Goal: Task Accomplishment & Management: Use online tool/utility

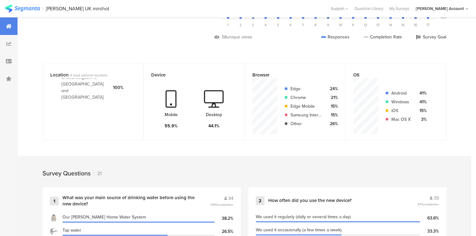
scroll to position [125, 0]
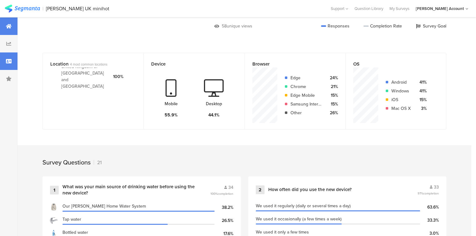
click at [5, 67] on div at bounding box center [8, 60] width 17 height 17
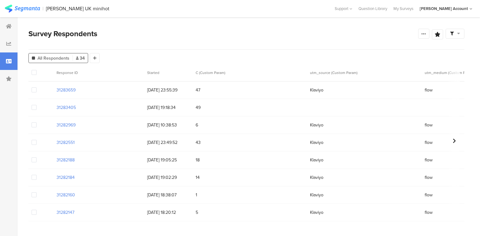
click at [5, 67] on div at bounding box center [8, 60] width 17 height 17
click at [7, 24] on icon at bounding box center [9, 26] width 6 height 5
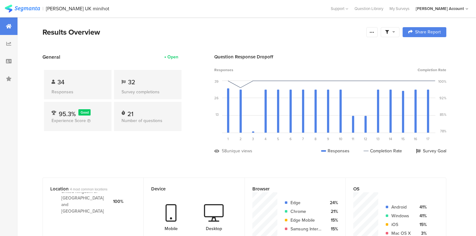
drag, startPoint x: 373, startPoint y: 31, endPoint x: 371, endPoint y: 40, distance: 9.3
click at [373, 32] on icon at bounding box center [372, 32] width 5 height 5
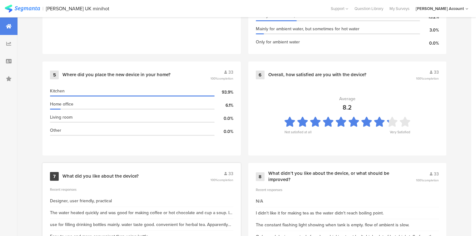
scroll to position [375, 0]
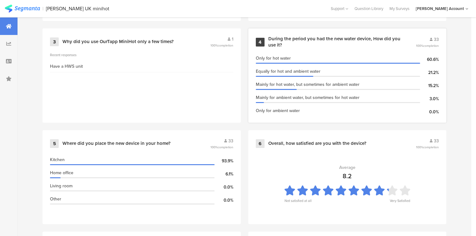
click at [295, 37] on div "During the period you had the new water device, How did you use it?" at bounding box center [334, 42] width 133 height 12
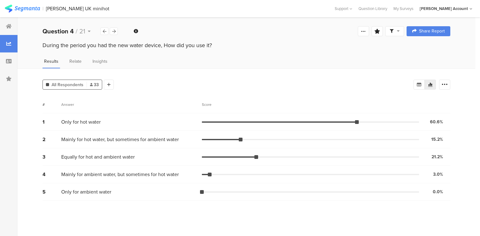
drag, startPoint x: 442, startPoint y: 84, endPoint x: 444, endPoint y: 96, distance: 12.3
click at [442, 84] on icon at bounding box center [444, 85] width 6 height 6
click at [442, 115] on span at bounding box center [440, 115] width 9 height 5
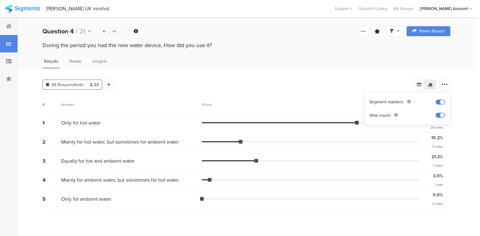
click at [113, 31] on icon at bounding box center [113, 31] width 3 height 4
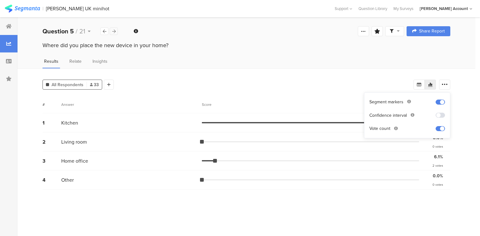
click at [113, 31] on icon at bounding box center [113, 31] width 3 height 4
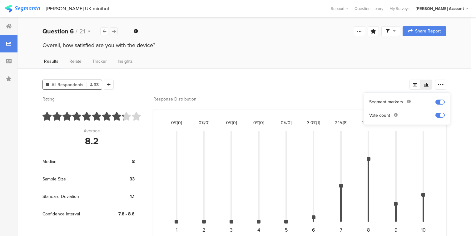
click at [113, 31] on icon at bounding box center [113, 31] width 3 height 4
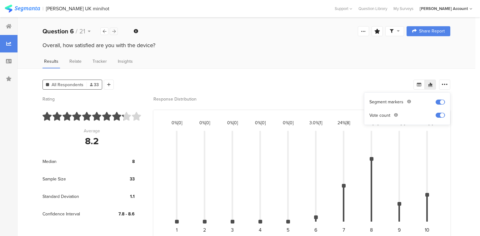
click at [113, 31] on icon at bounding box center [113, 31] width 3 height 4
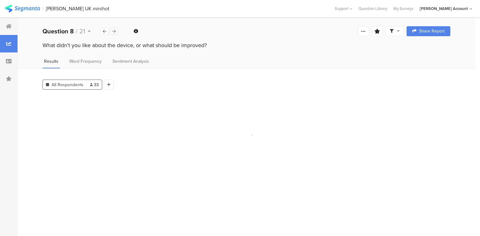
click at [113, 31] on icon at bounding box center [113, 31] width 3 height 4
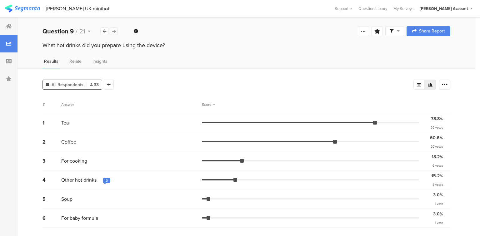
click at [113, 31] on icon at bounding box center [113, 31] width 3 height 4
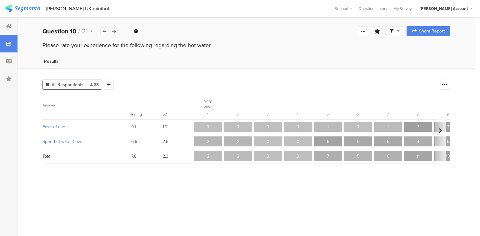
click at [113, 31] on icon at bounding box center [113, 31] width 3 height 4
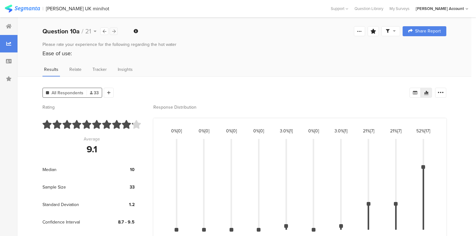
click at [113, 31] on icon at bounding box center [113, 31] width 3 height 4
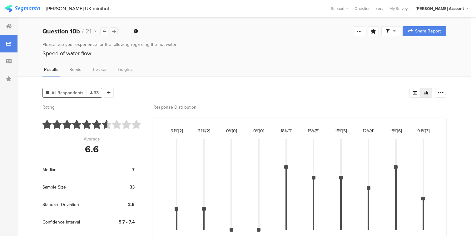
click at [113, 31] on icon at bounding box center [113, 31] width 3 height 4
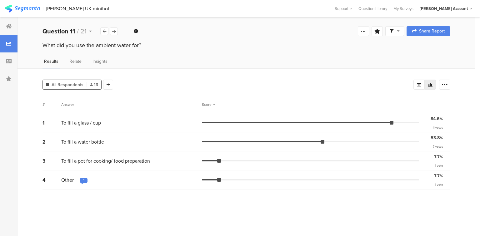
click at [84, 178] on div "1" at bounding box center [83, 180] width 1 height 5
click at [83, 178] on div "1" at bounding box center [83, 180] width 1 height 5
click at [112, 32] on icon at bounding box center [113, 31] width 3 height 4
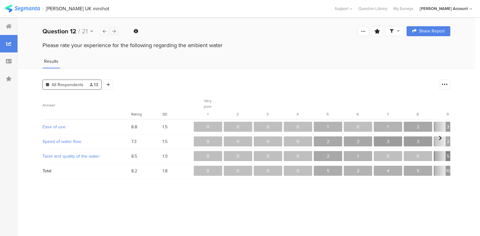
click at [112, 32] on icon at bounding box center [113, 31] width 3 height 4
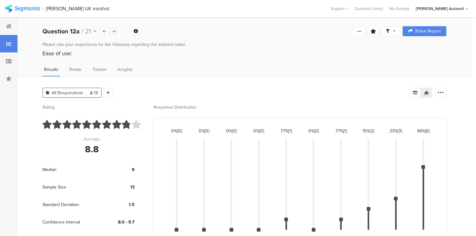
click at [112, 32] on icon at bounding box center [113, 31] width 3 height 4
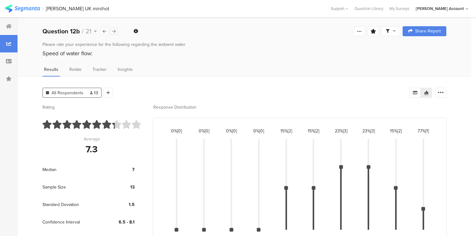
click at [112, 32] on icon at bounding box center [113, 31] width 3 height 4
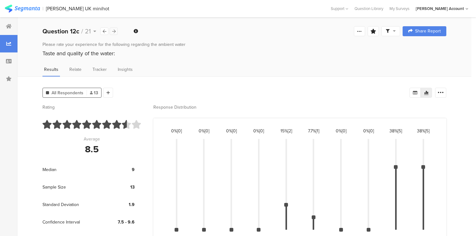
click at [112, 32] on icon at bounding box center [113, 31] width 3 height 4
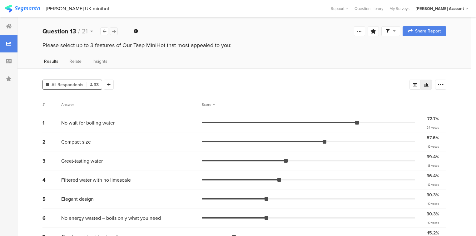
click at [112, 32] on icon at bounding box center [113, 31] width 3 height 4
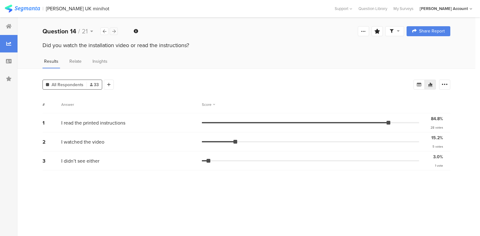
click at [112, 32] on icon at bounding box center [113, 31] width 3 height 4
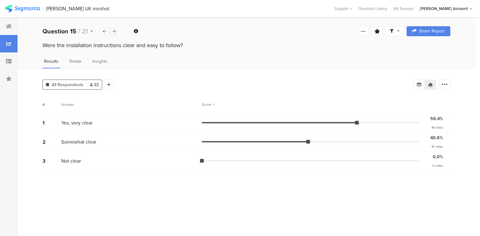
click at [112, 32] on icon at bounding box center [113, 31] width 3 height 4
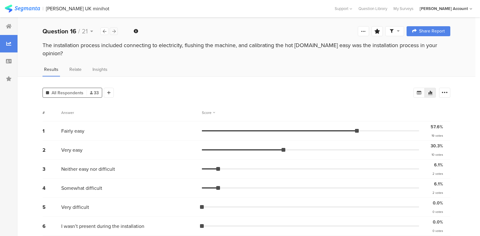
click at [112, 32] on icon at bounding box center [113, 31] width 3 height 4
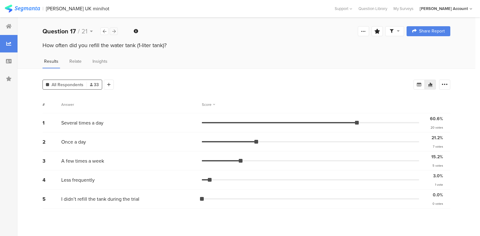
click at [112, 32] on icon at bounding box center [113, 31] width 3 height 4
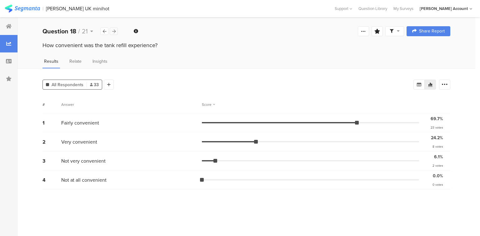
click at [112, 32] on icon at bounding box center [113, 31] width 3 height 4
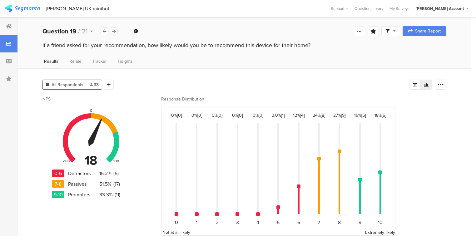
click at [112, 31] on icon at bounding box center [113, 31] width 3 height 4
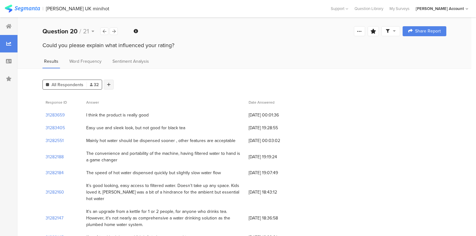
click at [107, 82] on icon at bounding box center [108, 84] width 3 height 4
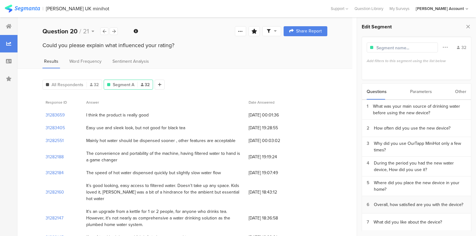
click at [404, 202] on div "Overall, how satisfied are you with the device?" at bounding box center [418, 205] width 89 height 7
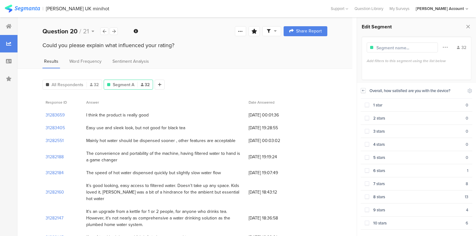
click at [362, 89] on icon at bounding box center [363, 90] width 4 height 5
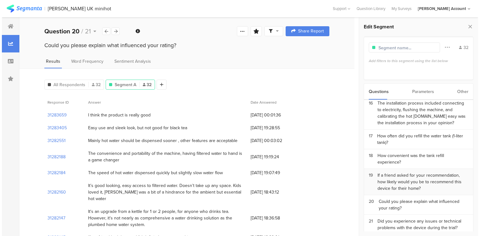
scroll to position [297, 0]
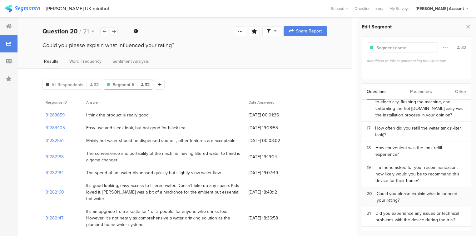
click at [401, 191] on div "Could you please explain what influenced your rating?" at bounding box center [422, 197] width 90 height 13
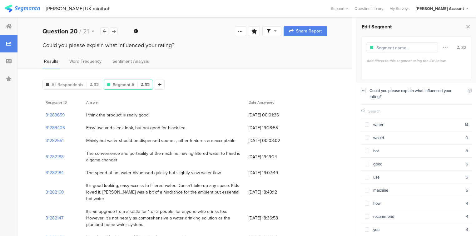
click at [361, 90] on icon at bounding box center [363, 90] width 4 height 5
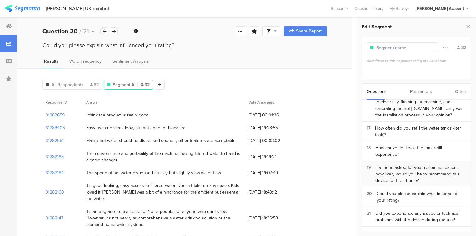
click at [403, 164] on div "If a friend asked for your recommendation, how likely would you be to recommend…" at bounding box center [421, 174] width 91 height 20
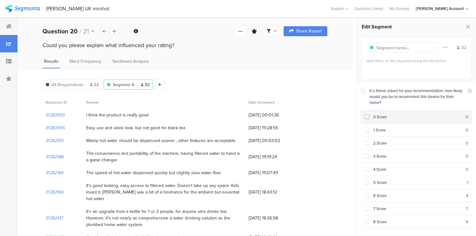
click at [374, 118] on div "0 Score" at bounding box center [417, 117] width 97 height 6
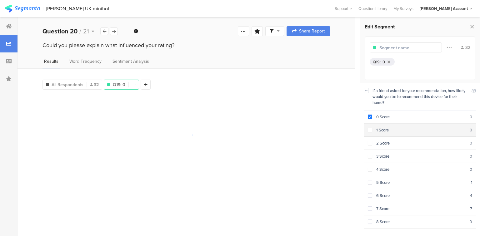
click at [376, 133] on section "1 Score 0" at bounding box center [420, 130] width 112 height 13
click at [378, 141] on div "2 Score" at bounding box center [420, 143] width 97 height 6
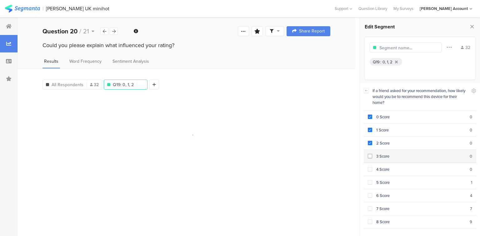
click at [377, 151] on section "3 Score 0" at bounding box center [420, 156] width 112 height 13
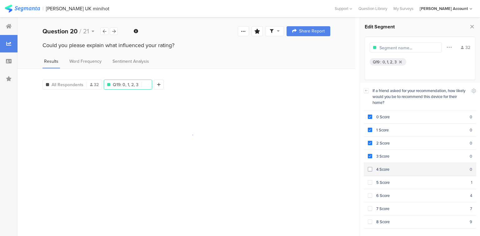
drag, startPoint x: 380, startPoint y: 165, endPoint x: 381, endPoint y: 172, distance: 7.0
click at [380, 167] on div "4 Score" at bounding box center [420, 170] width 97 height 6
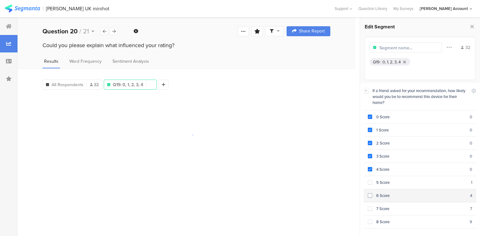
drag, startPoint x: 382, startPoint y: 180, endPoint x: 384, endPoint y: 190, distance: 10.2
click at [382, 181] on div "5 Score" at bounding box center [421, 183] width 99 height 6
click at [384, 194] on div "6 Score" at bounding box center [421, 196] width 98 height 6
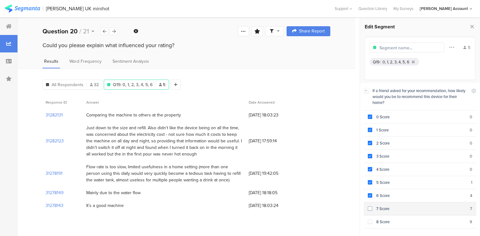
click at [371, 207] on span at bounding box center [370, 209] width 4 height 4
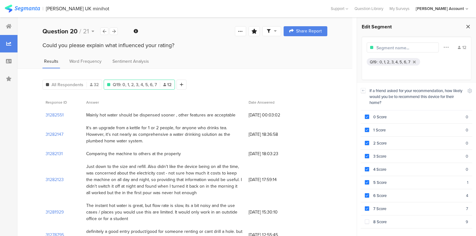
click at [466, 26] on icon at bounding box center [468, 26] width 7 height 9
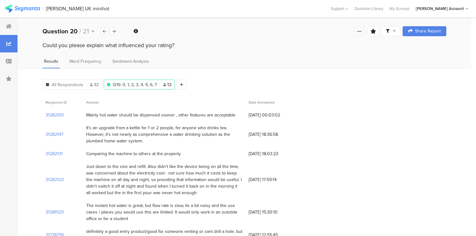
click at [362, 31] on icon at bounding box center [359, 31] width 5 height 5
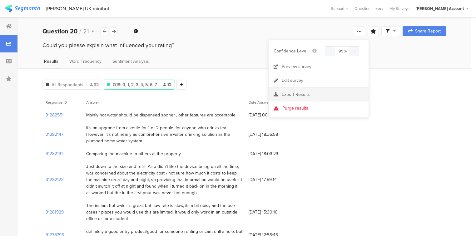
click at [297, 91] on span "Export Results" at bounding box center [296, 94] width 28 height 7
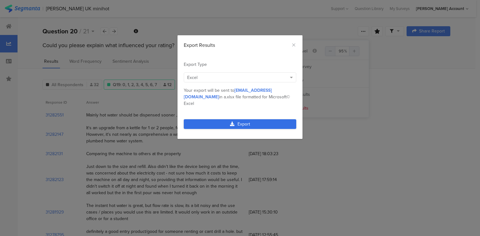
click at [242, 119] on link "Export" at bounding box center [240, 124] width 112 height 10
